Goal: Task Accomplishment & Management: Manage account settings

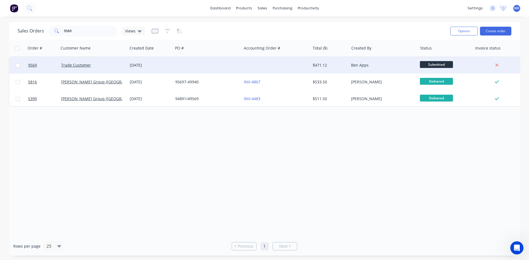
click at [91, 63] on div "Trade Customer" at bounding box center [91, 65] width 61 height 6
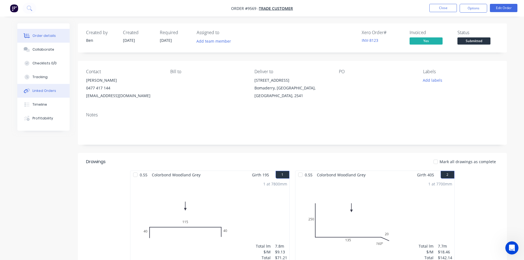
click at [56, 91] on button "Linked Orders" at bounding box center [43, 91] width 52 height 14
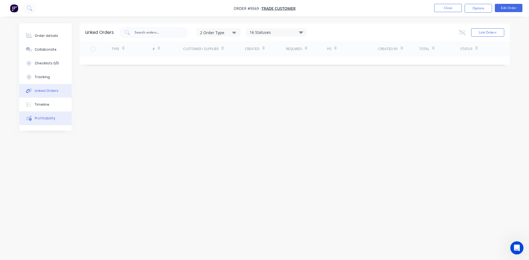
click at [50, 122] on button "Profitability" at bounding box center [45, 118] width 52 height 14
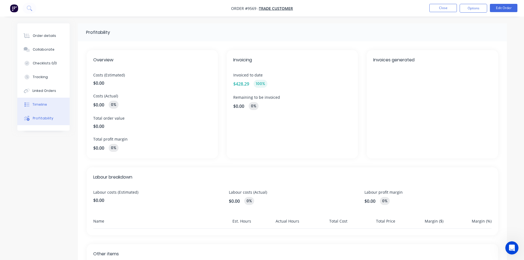
click at [47, 106] on button "Timeline" at bounding box center [43, 105] width 52 height 14
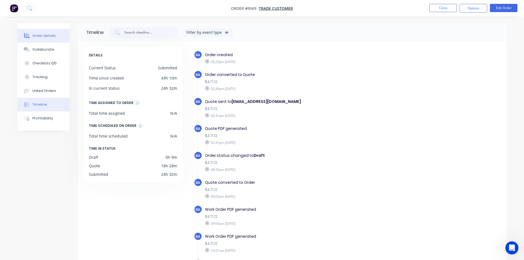
click at [32, 37] on button "Order details" at bounding box center [43, 36] width 52 height 14
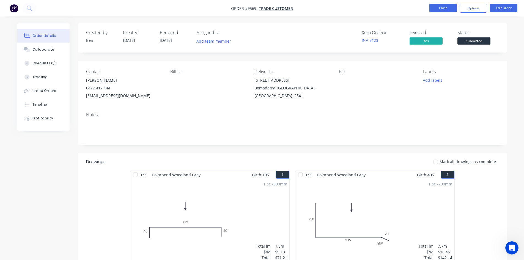
click at [439, 7] on button "Close" at bounding box center [444, 8] width 28 height 8
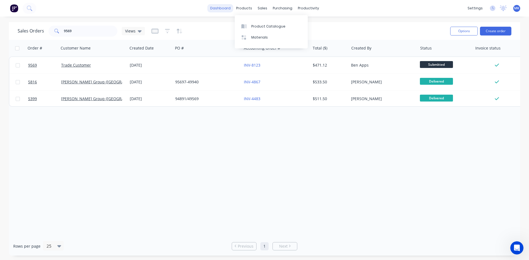
click at [229, 7] on link "dashboard" at bounding box center [220, 8] width 26 height 8
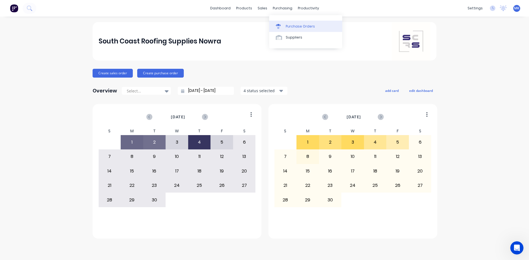
click at [280, 21] on link "Purchase Orders" at bounding box center [305, 26] width 73 height 11
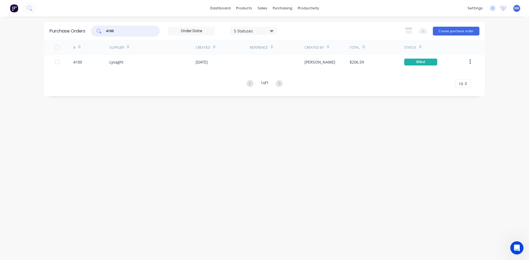
click at [125, 32] on input "4100" at bounding box center [128, 31] width 46 height 6
type input "3926"
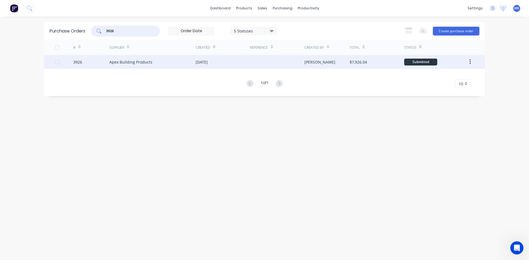
click at [367, 65] on div "$7,926.04" at bounding box center [376, 62] width 54 height 14
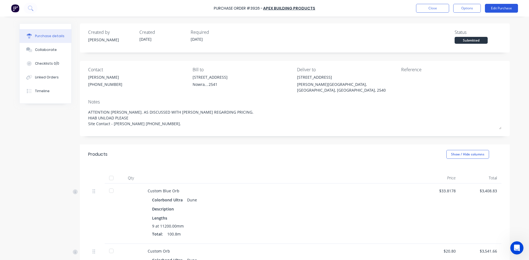
click at [498, 9] on button "Edit Purchase" at bounding box center [501, 8] width 33 height 9
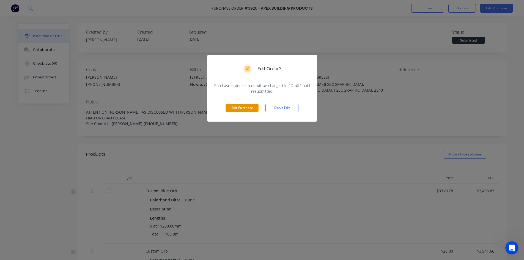
click at [242, 107] on button "Edit Purchase" at bounding box center [242, 108] width 33 height 8
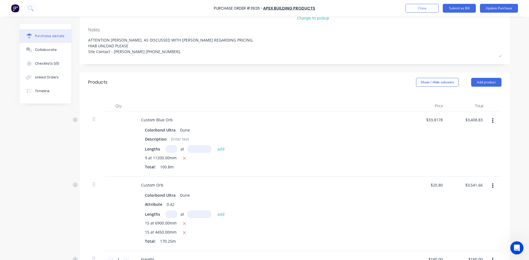
scroll to position [83, 0]
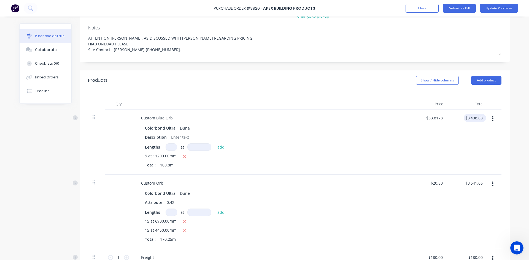
type textarea "x"
type input "3408.83"
click at [470, 114] on input "3408.83" at bounding box center [474, 118] width 17 height 8
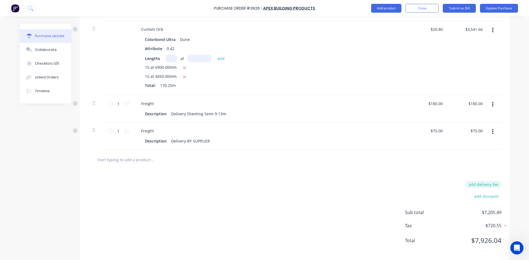
type textarea "x"
type input "$3,408.83"
click at [485, 181] on button "add delivery fee" at bounding box center [483, 184] width 36 height 7
type input "180"
type textarea "x"
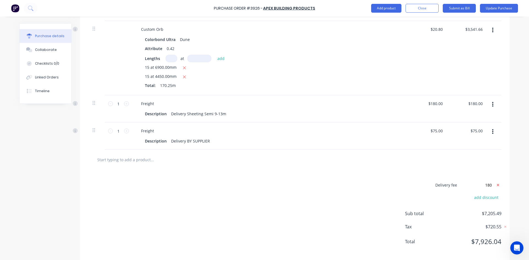
type input "$180.00"
click at [500, 9] on button "Update Purchase" at bounding box center [499, 8] width 38 height 9
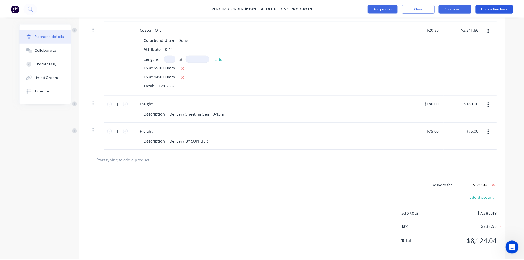
scroll to position [0, 0]
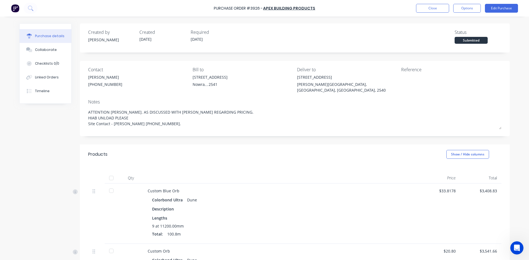
click at [114, 173] on div at bounding box center [111, 178] width 11 height 11
click at [476, 10] on button "Options" at bounding box center [467, 8] width 28 height 9
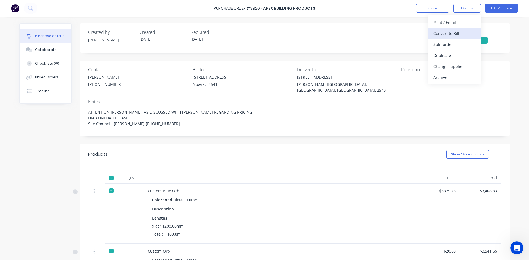
click at [472, 36] on div "Convert to Bill" at bounding box center [454, 33] width 42 height 8
type textarea "x"
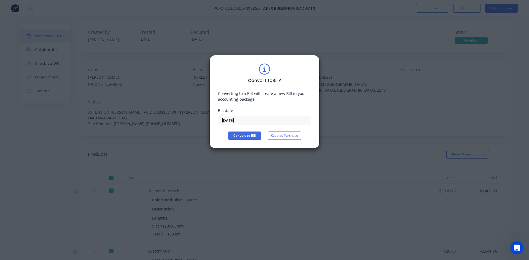
click at [255, 122] on input "[DATE]" at bounding box center [264, 120] width 93 height 8
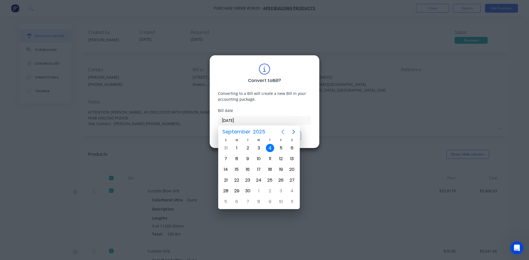
click at [283, 130] on icon "Previous page" at bounding box center [282, 132] width 2 height 4
click at [262, 181] on div "20" at bounding box center [259, 180] width 8 height 8
type input "[DATE]"
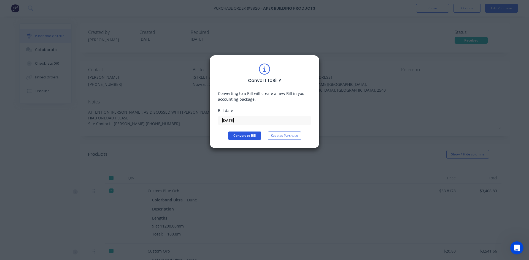
click at [240, 134] on button "Convert to Bill" at bounding box center [244, 136] width 33 height 8
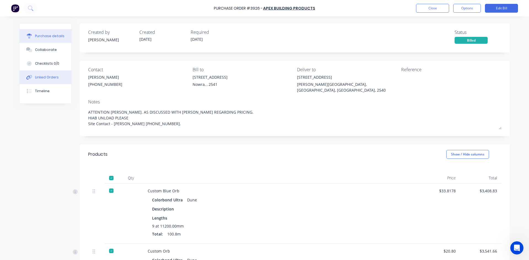
click at [46, 74] on button "Linked Orders" at bounding box center [46, 77] width 52 height 14
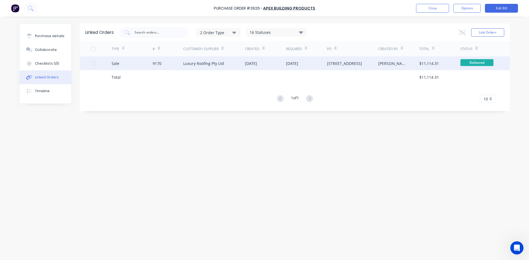
click at [221, 66] on div "Luxury Roofing Pty Ltd" at bounding box center [203, 64] width 41 height 6
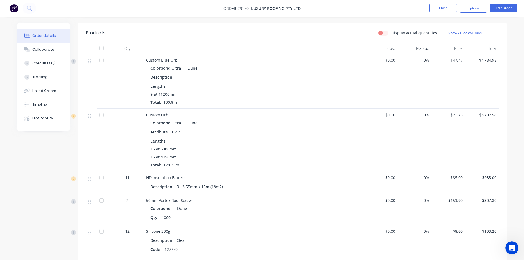
scroll to position [248, 0]
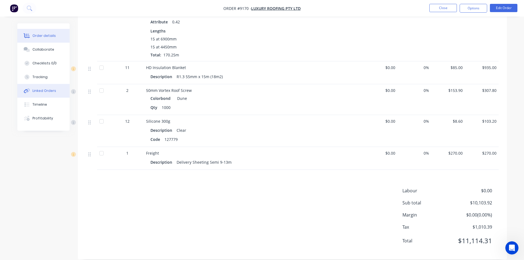
click at [38, 86] on button "Linked Orders" at bounding box center [43, 91] width 52 height 14
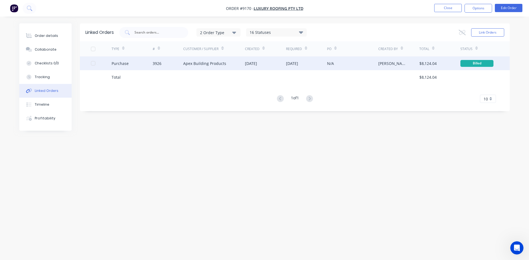
click at [209, 62] on div "Apex Building Products" at bounding box center [204, 64] width 43 height 6
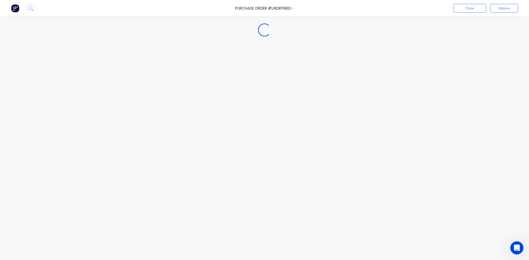
type textarea "x"
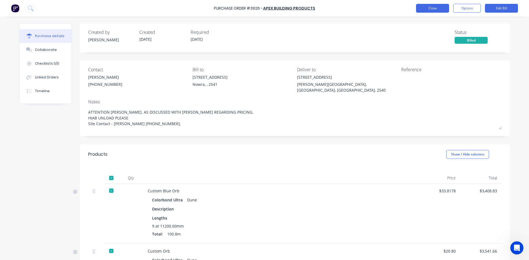
click at [432, 8] on button "Close" at bounding box center [432, 8] width 33 height 9
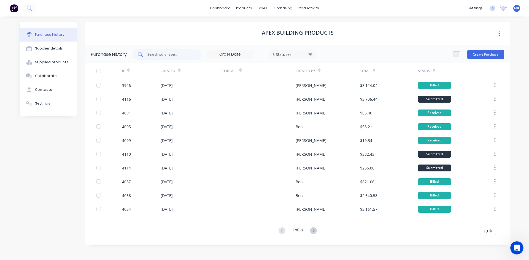
click at [181, 53] on input "text" at bounding box center [170, 55] width 46 height 6
click at [164, 56] on input "text" at bounding box center [170, 55] width 46 height 6
type input "4015"
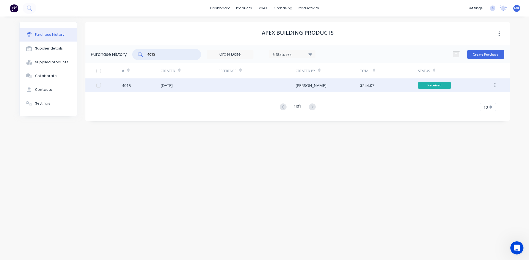
click at [331, 91] on div "[PERSON_NAME]" at bounding box center [327, 85] width 64 height 14
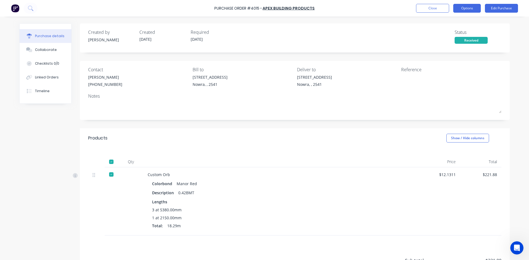
click at [466, 9] on button "Options" at bounding box center [467, 8] width 28 height 9
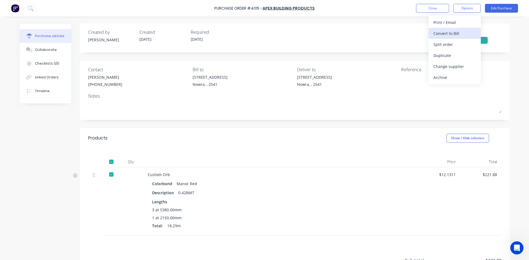
click at [458, 36] on div "Convert to Bill" at bounding box center [454, 33] width 42 height 8
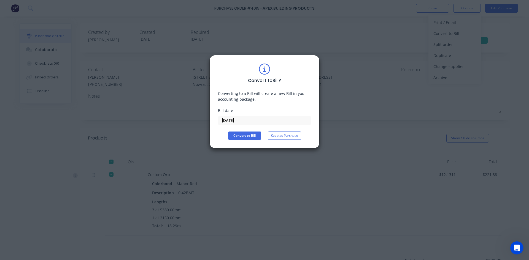
click at [243, 120] on input "[DATE]" at bounding box center [264, 120] width 93 height 8
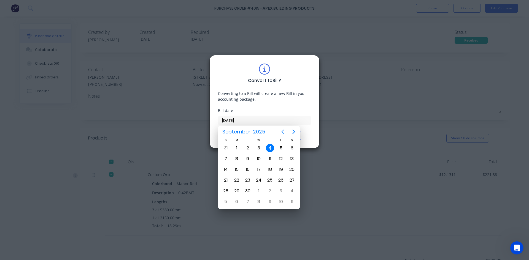
click at [283, 134] on icon "Previous page" at bounding box center [282, 132] width 7 height 7
click at [258, 182] on div "20" at bounding box center [259, 180] width 8 height 8
type input "[DATE]"
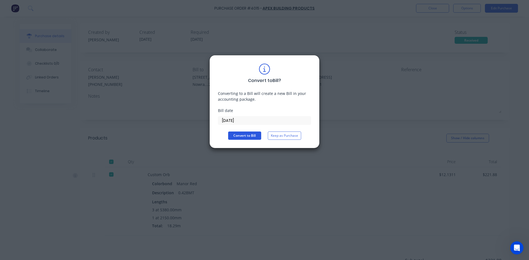
click at [243, 137] on button "Convert to Bill" at bounding box center [244, 136] width 33 height 8
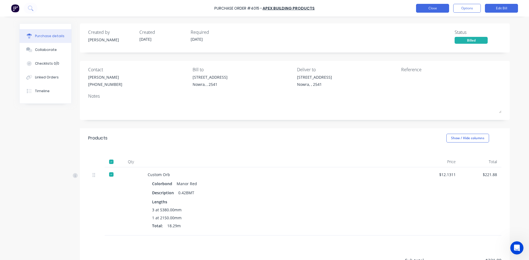
click at [418, 6] on button "Close" at bounding box center [432, 8] width 33 height 9
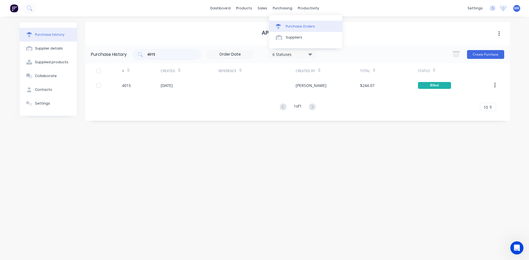
click at [288, 24] on div "Purchase Orders" at bounding box center [299, 26] width 29 height 5
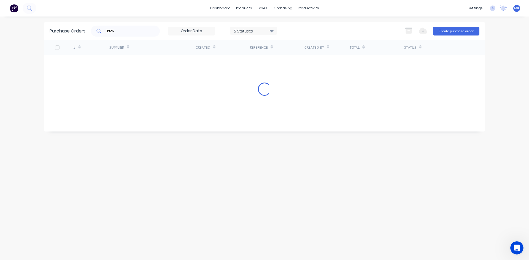
click at [129, 28] on div "3926" at bounding box center [125, 31] width 69 height 11
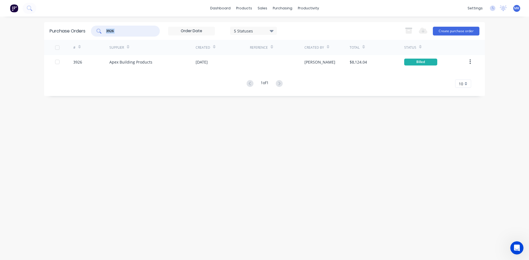
click at [129, 28] on div "3926" at bounding box center [125, 31] width 69 height 11
type input "3"
type input "4065"
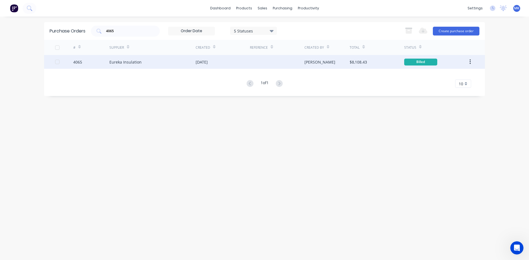
click at [353, 62] on div "$8,108.43" at bounding box center [357, 62] width 17 height 6
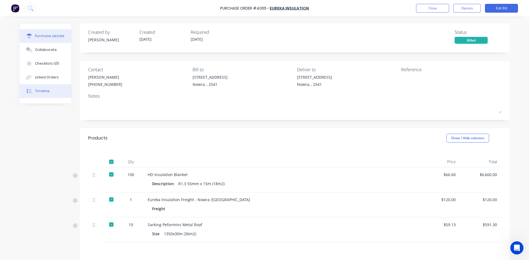
click at [49, 90] on button "Timeline" at bounding box center [46, 91] width 52 height 14
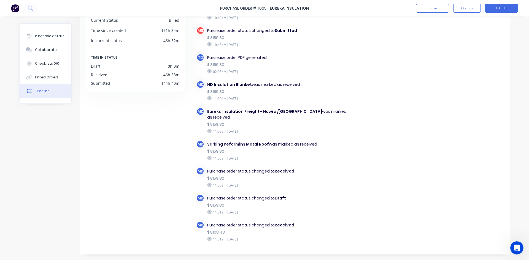
scroll to position [33, 0]
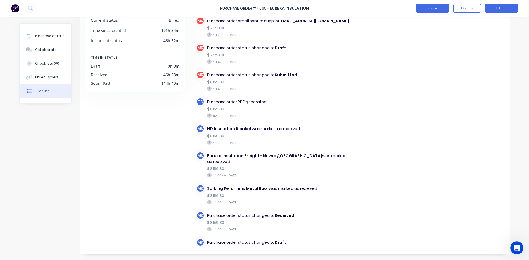
click at [432, 6] on button "Close" at bounding box center [432, 8] width 33 height 9
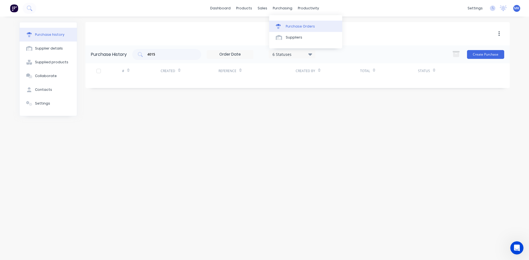
click at [284, 25] on link "Purchase Orders" at bounding box center [305, 26] width 73 height 11
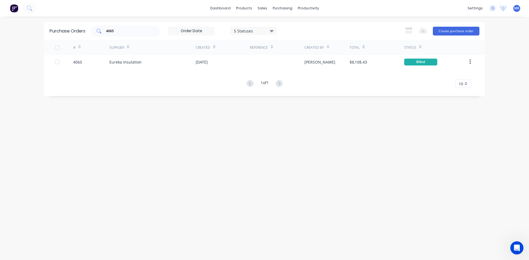
click at [144, 32] on input "4065" at bounding box center [128, 31] width 46 height 6
type input "4019"
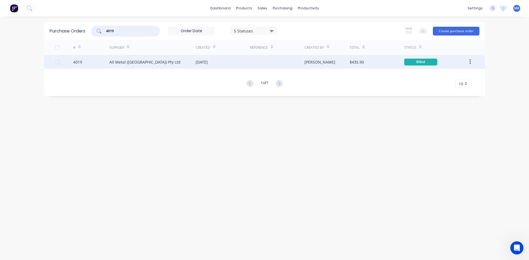
click at [373, 64] on div "$435.90" at bounding box center [376, 62] width 54 height 14
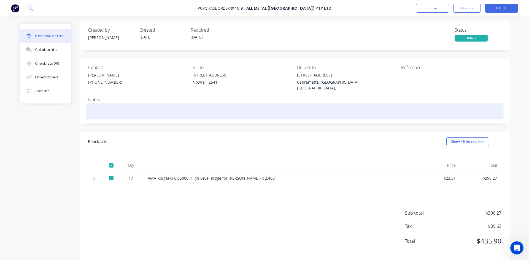
scroll to position [3, 0]
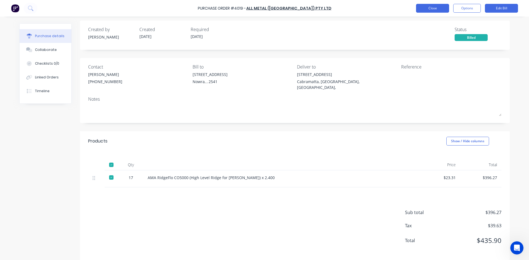
click at [434, 6] on button "Close" at bounding box center [432, 8] width 33 height 9
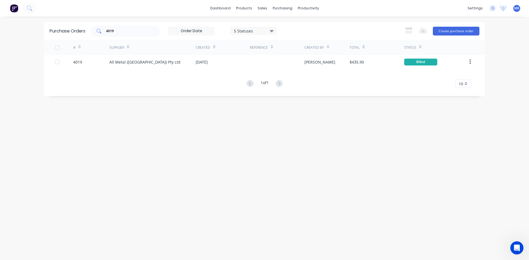
click at [108, 35] on div "4019" at bounding box center [125, 31] width 69 height 11
click at [123, 33] on input "4019" at bounding box center [128, 31] width 46 height 6
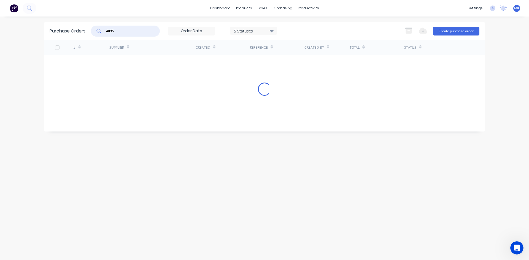
type input "4095"
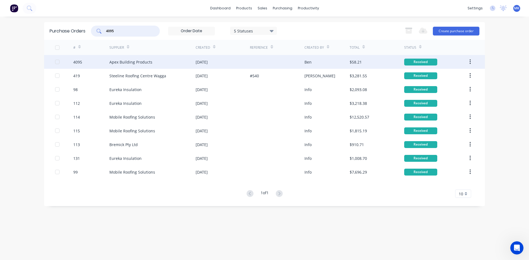
click at [237, 64] on div "[DATE]" at bounding box center [222, 62] width 54 height 14
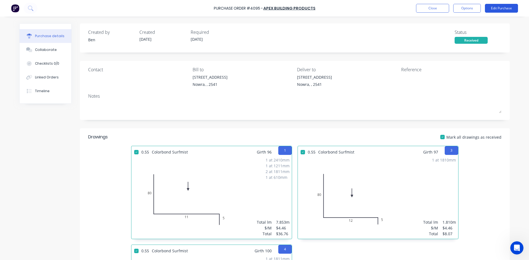
click at [494, 8] on button "Edit Purchase" at bounding box center [501, 8] width 33 height 9
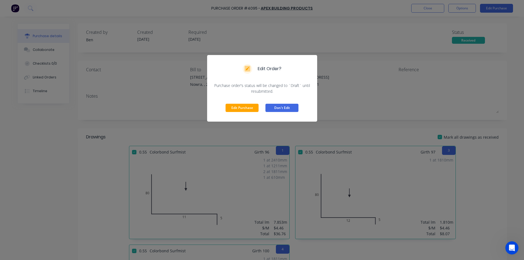
click at [273, 109] on button "Don't Edit" at bounding box center [282, 108] width 33 height 8
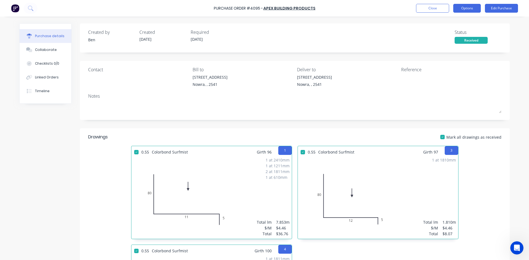
click at [466, 7] on button "Options" at bounding box center [467, 8] width 28 height 9
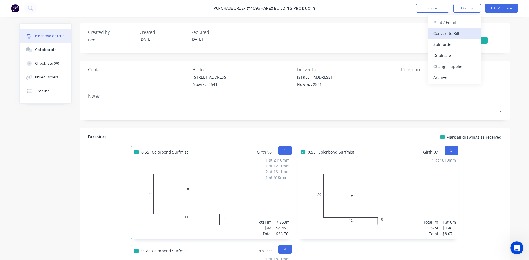
click at [461, 30] on div "Convert to Bill" at bounding box center [454, 33] width 42 height 8
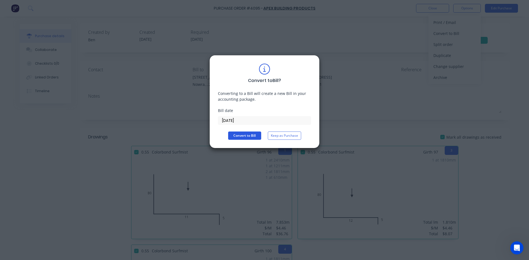
click at [245, 138] on button "Convert to Bill" at bounding box center [244, 136] width 33 height 8
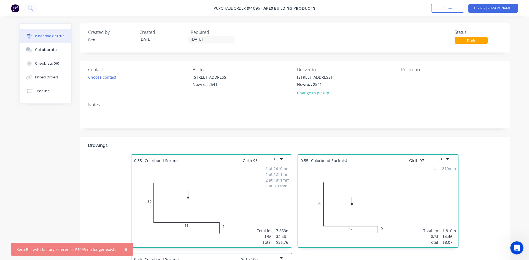
click at [124, 251] on span "×" at bounding box center [125, 250] width 3 height 8
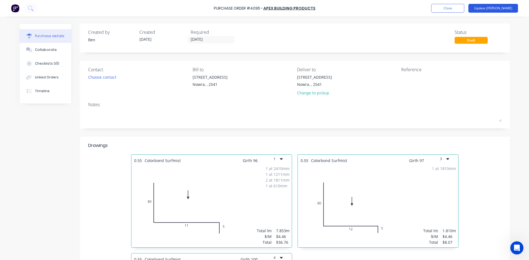
click at [499, 10] on button "Update [PERSON_NAME]" at bounding box center [493, 8] width 50 height 9
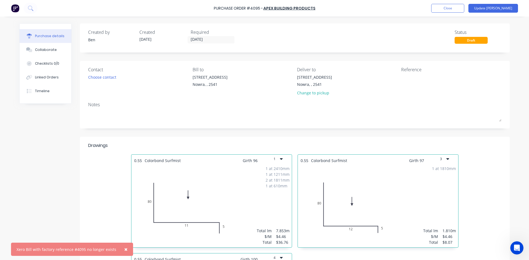
click at [120, 251] on button "×" at bounding box center [126, 249] width 14 height 13
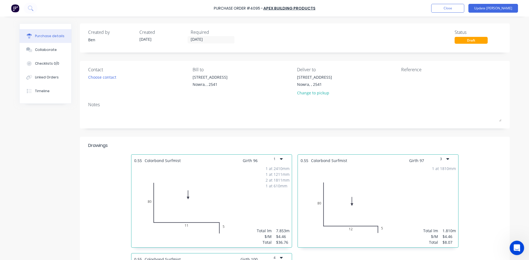
click at [512, 248] on icon "Open Intercom Messenger" at bounding box center [515, 247] width 9 height 9
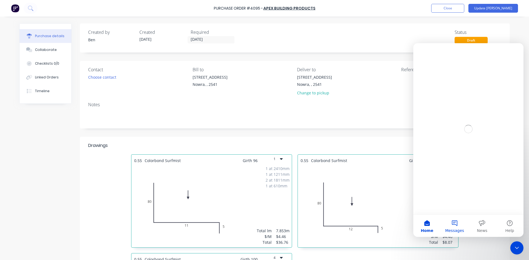
click at [457, 222] on button "Messages" at bounding box center [454, 226] width 28 height 22
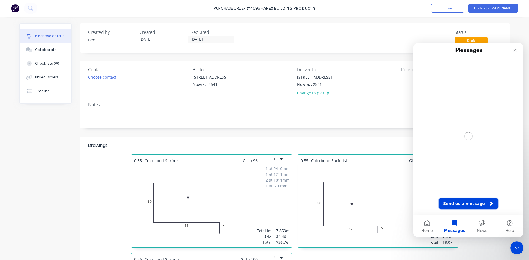
click at [478, 205] on button "Send us a message" at bounding box center [467, 203] width 59 height 11
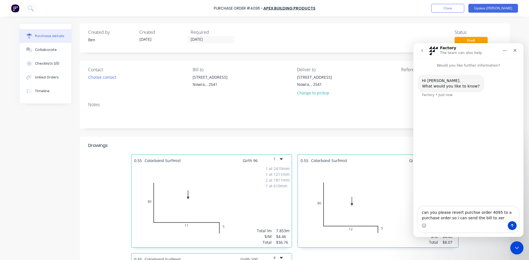
type textarea "can you please revert purchse order 4095 to a purchase order so i can send the …"
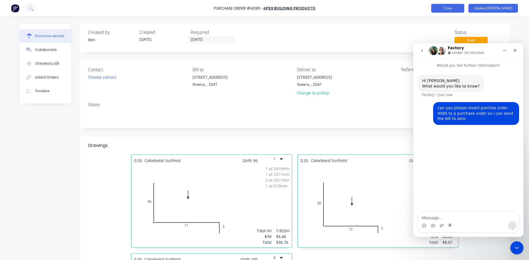
click at [464, 7] on button "Close" at bounding box center [447, 8] width 33 height 9
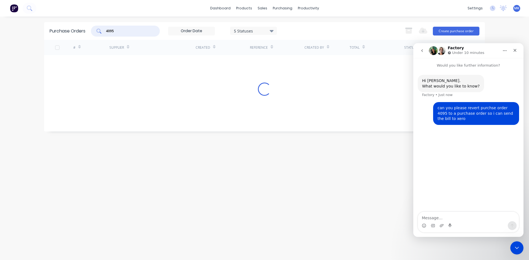
click at [143, 32] on input "4095" at bounding box center [128, 31] width 46 height 6
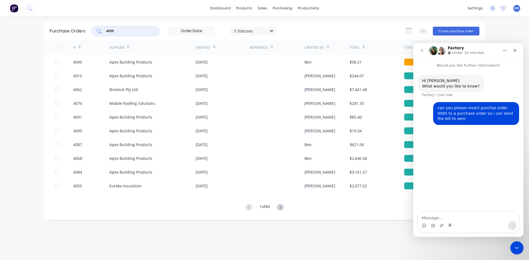
click at [144, 36] on div "4099" at bounding box center [125, 31] width 69 height 11
click at [122, 34] on div "4099" at bounding box center [125, 31] width 69 height 11
type input "4"
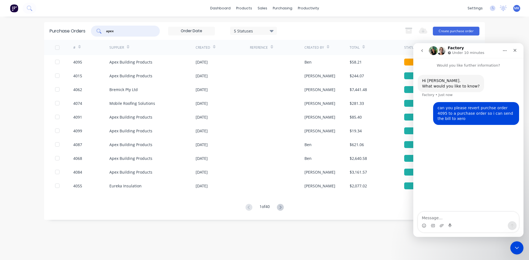
type input "apex"
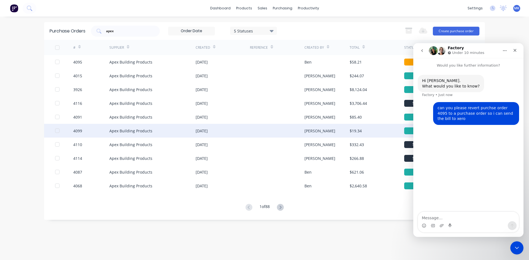
click at [182, 129] on div "Apex Building Products" at bounding box center [152, 131] width 86 height 14
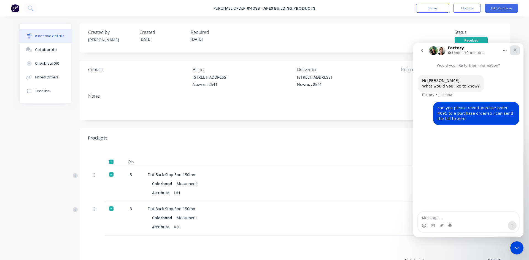
click at [513, 51] on icon "Close" at bounding box center [514, 50] width 4 height 4
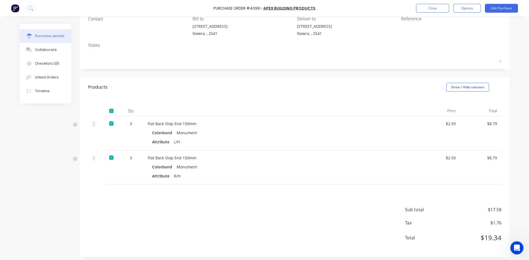
scroll to position [54, 0]
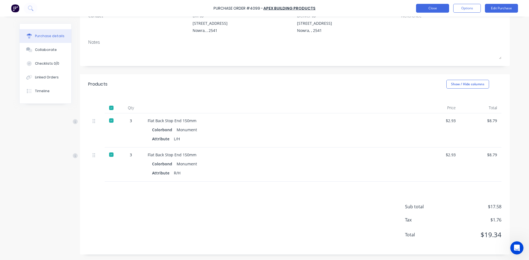
click at [424, 6] on button "Close" at bounding box center [432, 8] width 33 height 9
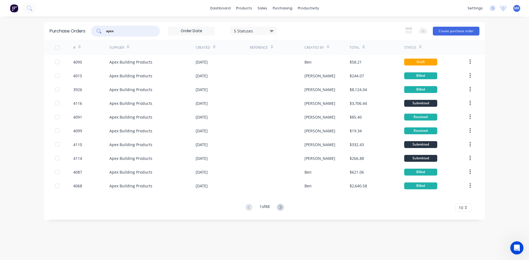
click at [116, 31] on input "apex" at bounding box center [128, 31] width 46 height 6
type input "4094"
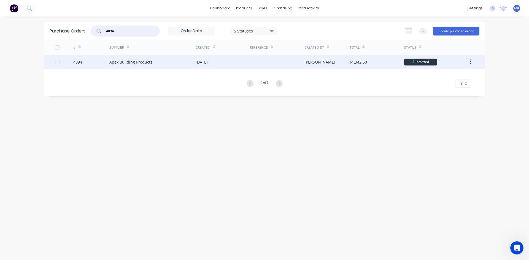
click at [381, 63] on div "$1,342.50" at bounding box center [376, 62] width 54 height 14
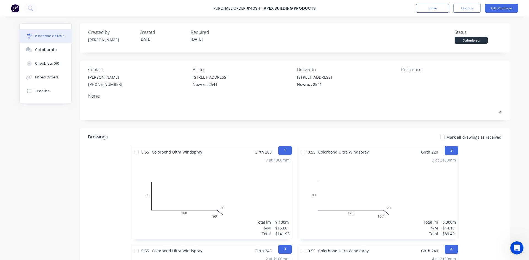
click at [439, 141] on div at bounding box center [442, 137] width 11 height 11
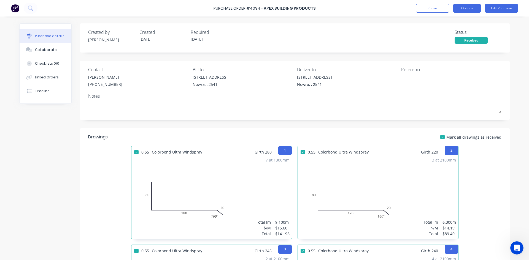
click at [468, 10] on button "Options" at bounding box center [467, 8] width 28 height 9
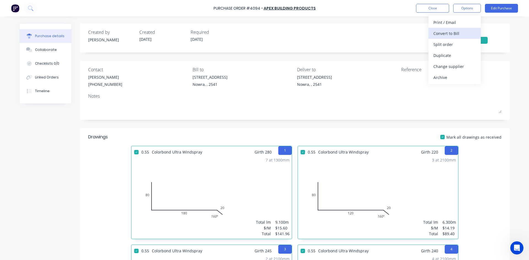
click at [463, 36] on div "Convert to Bill" at bounding box center [454, 33] width 42 height 8
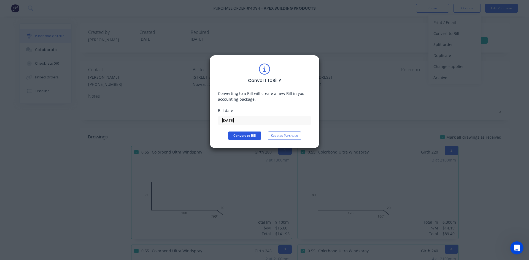
click at [254, 137] on button "Convert to Bill" at bounding box center [244, 136] width 33 height 8
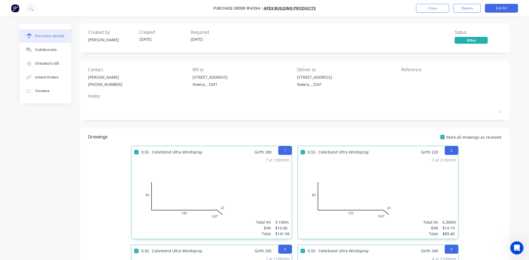
drag, startPoint x: 437, startPoint y: 7, endPoint x: 138, endPoint y: 29, distance: 300.1
click at [172, 26] on div "Purchase Order #4094 - Apex Building Products Close Options Edit Bill Purchase …" at bounding box center [264, 130] width 529 height 260
click at [431, 11] on button "Close" at bounding box center [432, 8] width 33 height 9
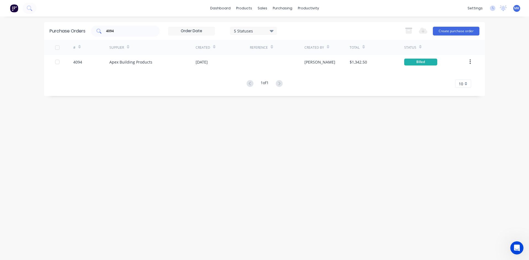
click at [108, 32] on input "4094" at bounding box center [128, 31] width 46 height 6
type input "4091"
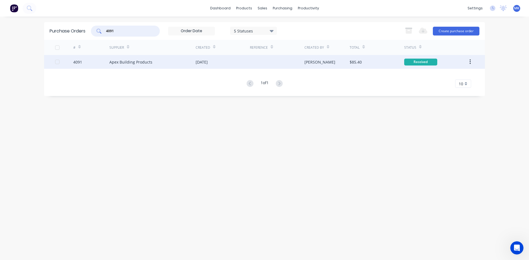
click at [364, 66] on div "$85.40" at bounding box center [376, 62] width 54 height 14
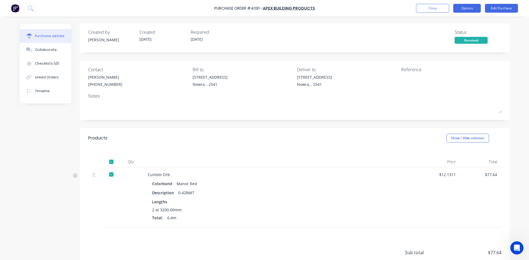
click at [478, 7] on button "Options" at bounding box center [467, 8] width 28 height 9
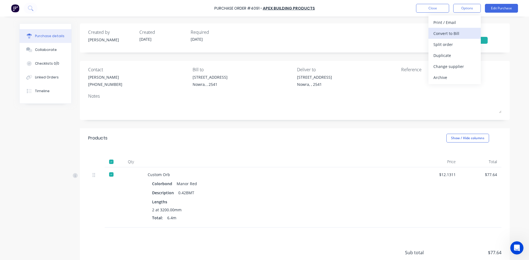
click at [450, 32] on div "Convert to Bill" at bounding box center [454, 33] width 42 height 8
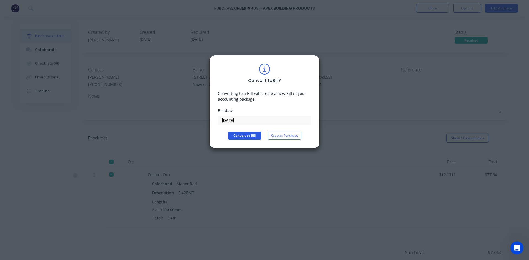
click at [239, 136] on button "Convert to Bill" at bounding box center [244, 136] width 33 height 8
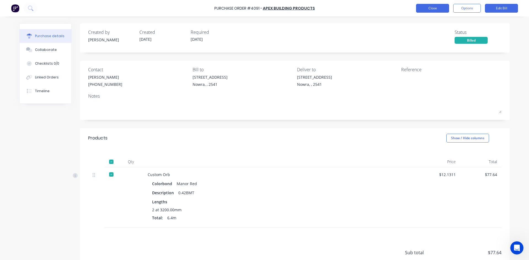
click at [437, 7] on button "Close" at bounding box center [432, 8] width 33 height 9
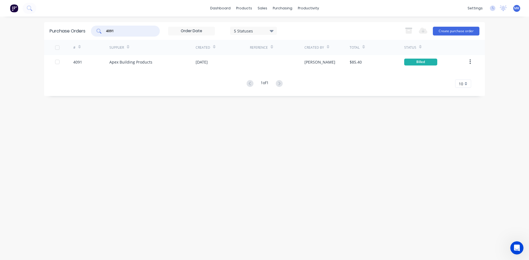
click at [129, 29] on input "4091" at bounding box center [128, 31] width 46 height 6
type input "4083"
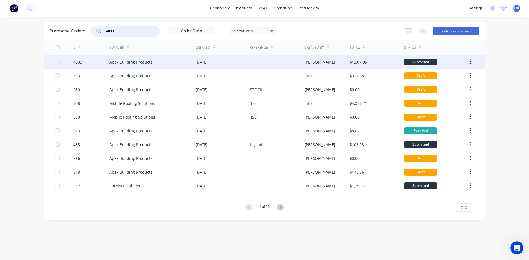
click at [389, 65] on div "$1,807.95" at bounding box center [376, 62] width 54 height 14
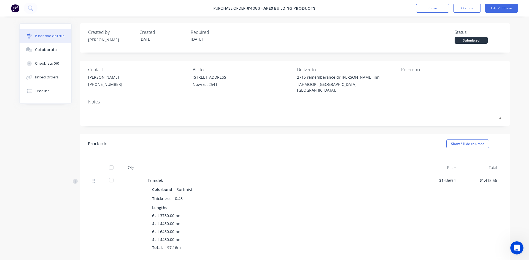
click at [108, 162] on div at bounding box center [111, 167] width 11 height 11
click at [469, 12] on button "Options" at bounding box center [467, 8] width 28 height 9
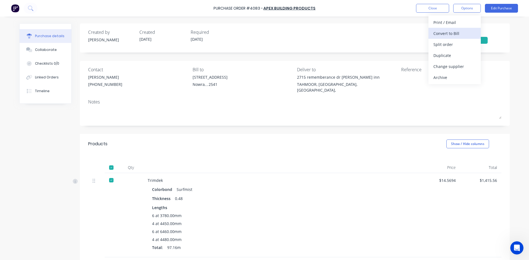
click at [459, 32] on div "Convert to Bill" at bounding box center [454, 33] width 42 height 8
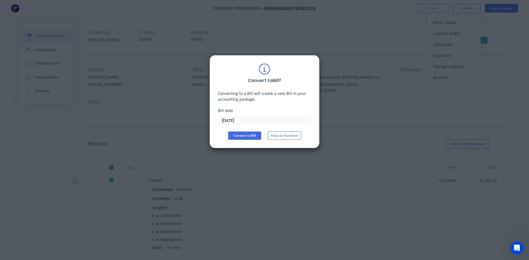
click at [224, 137] on div "Convert to Bill Keep as Purchase" at bounding box center [264, 136] width 93 height 8
click at [240, 137] on button "Convert to Bill" at bounding box center [244, 136] width 33 height 8
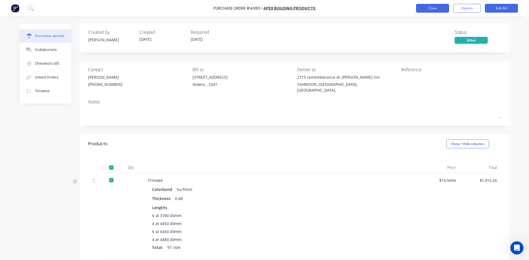
click at [436, 11] on button "Close" at bounding box center [432, 8] width 33 height 9
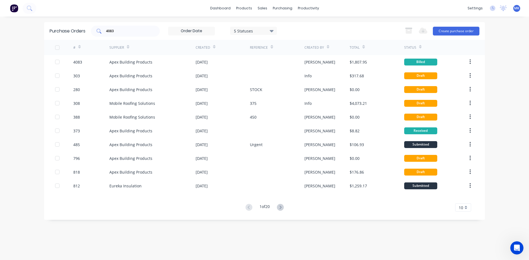
click at [117, 30] on input "4083" at bounding box center [128, 31] width 46 height 6
type input "4095"
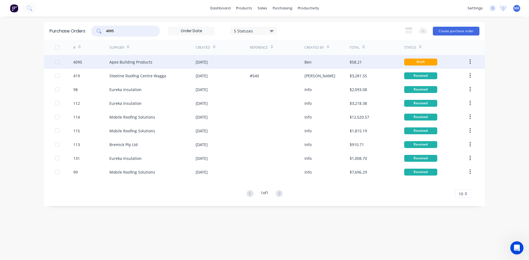
click at [363, 66] on div "$58.21" at bounding box center [376, 62] width 54 height 14
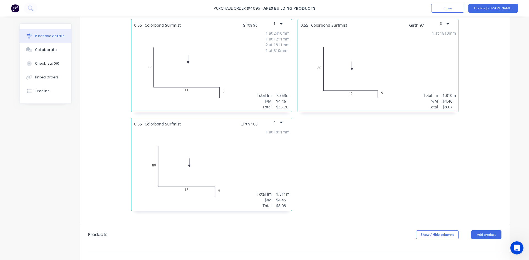
scroll to position [138, 0]
click at [518, 247] on icon "Open Intercom Messenger" at bounding box center [515, 247] width 9 height 9
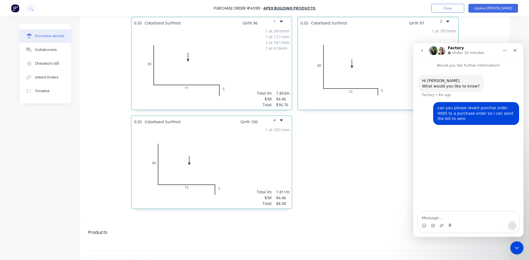
click at [389, 181] on div "0.55 Colorbond Surfmist Girth 97 3 80 12 5 1 at 1810mm Total lm $/M Total 1.810…" at bounding box center [378, 116] width 166 height 198
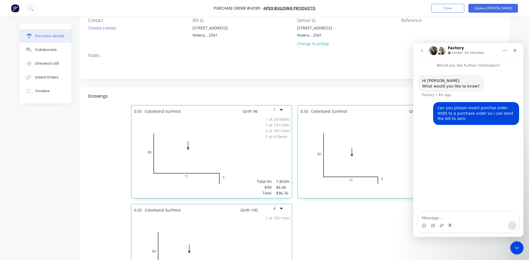
scroll to position [0, 0]
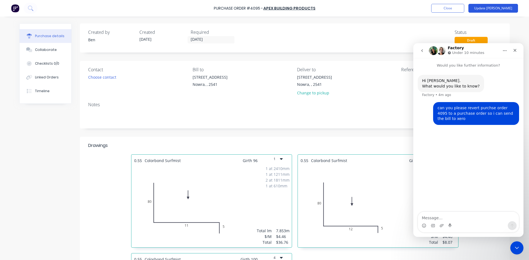
click at [496, 10] on button "Update [PERSON_NAME]" at bounding box center [493, 8] width 50 height 9
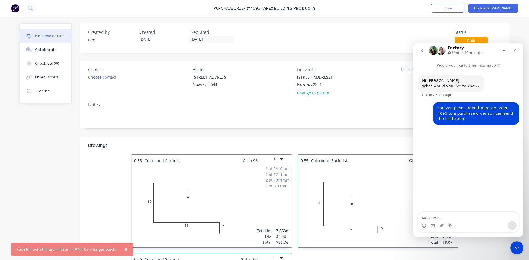
click at [519, 51] on nav "Factory Under 10 minutes" at bounding box center [468, 50] width 110 height 15
click at [464, 9] on button "Close" at bounding box center [447, 8] width 33 height 9
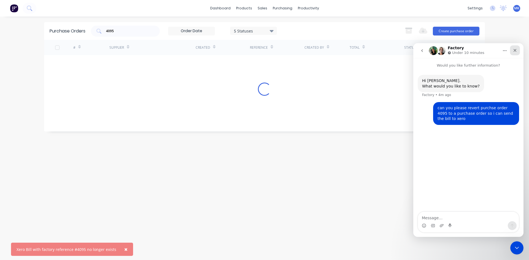
click at [516, 50] on icon "Close" at bounding box center [514, 50] width 4 height 4
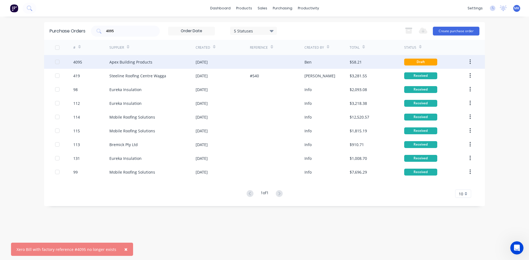
click at [469, 62] on icon "button" at bounding box center [469, 61] width 1 height 5
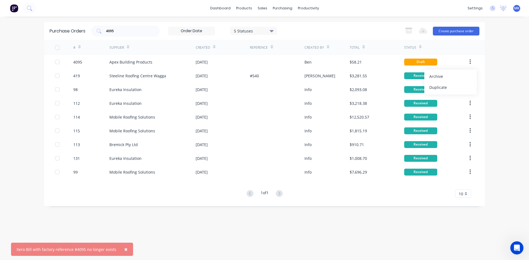
click at [502, 55] on div "× Xero Bill with factory reference #4095 no longer exists dashboard products sa…" at bounding box center [264, 130] width 529 height 260
click at [125, 250] on button "×" at bounding box center [126, 249] width 14 height 13
